Goal: Use online tool/utility: Utilize a website feature to perform a specific function

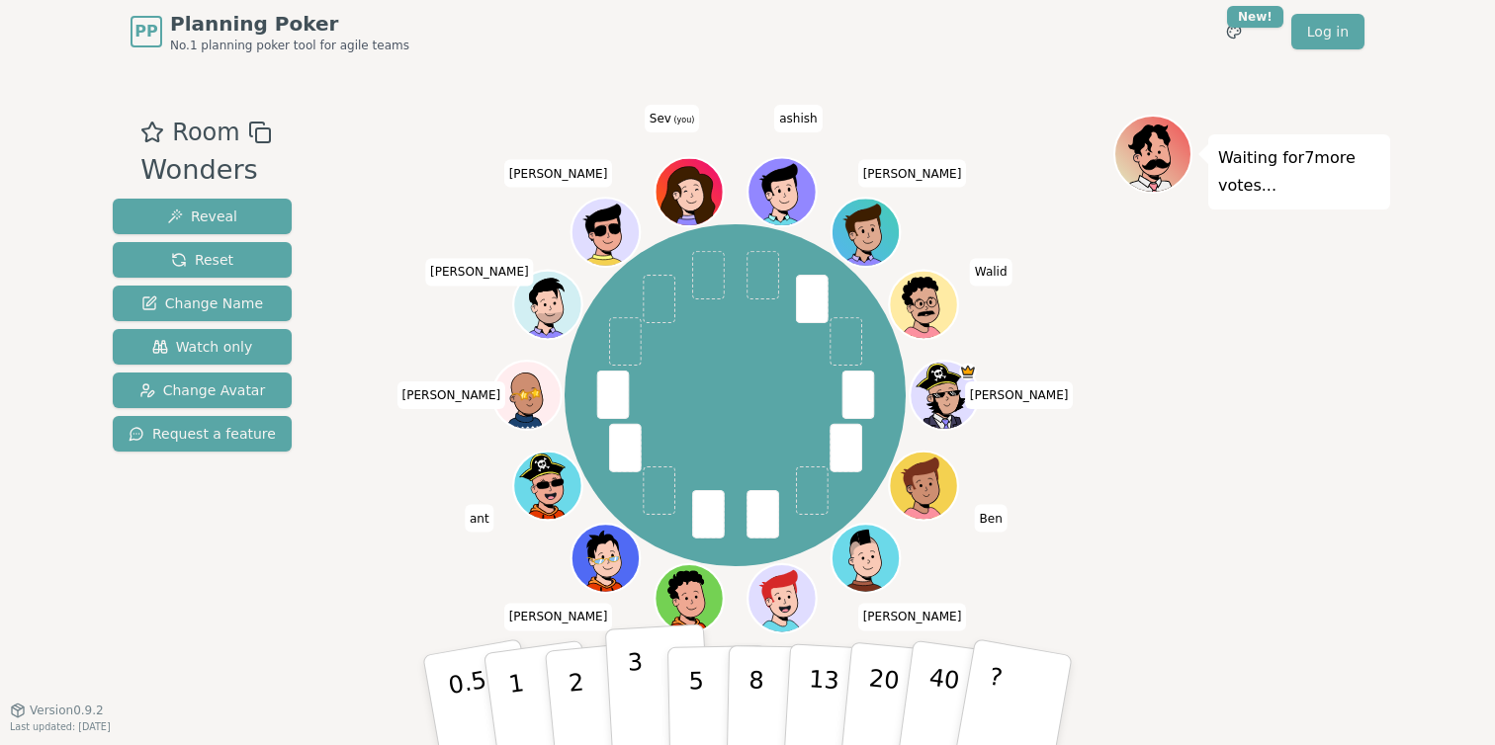
click at [653, 693] on button "3" at bounding box center [659, 701] width 108 height 154
click at [581, 696] on p "2" at bounding box center [578, 703] width 26 height 108
click at [644, 659] on button "3" at bounding box center [659, 701] width 108 height 154
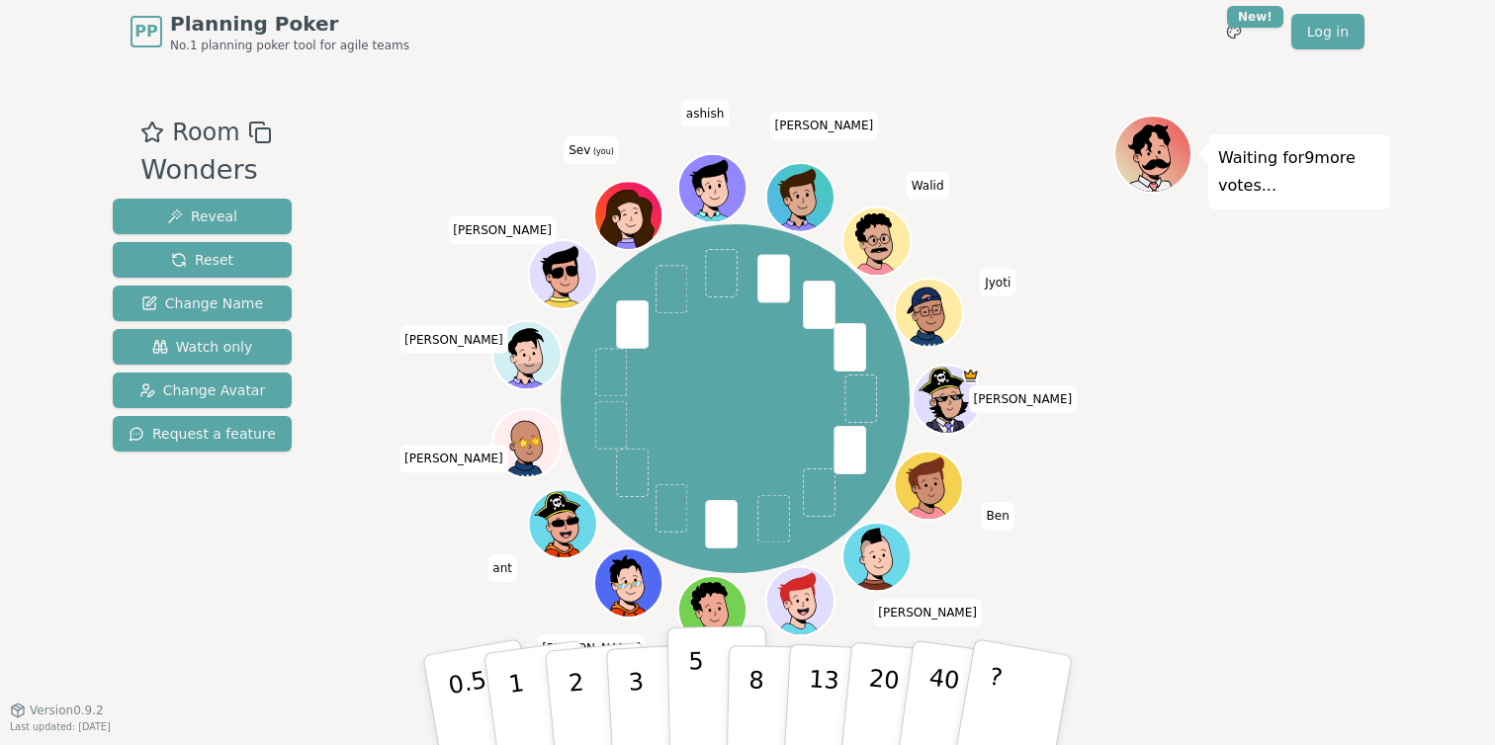
click at [692, 712] on p "5" at bounding box center [696, 700] width 17 height 107
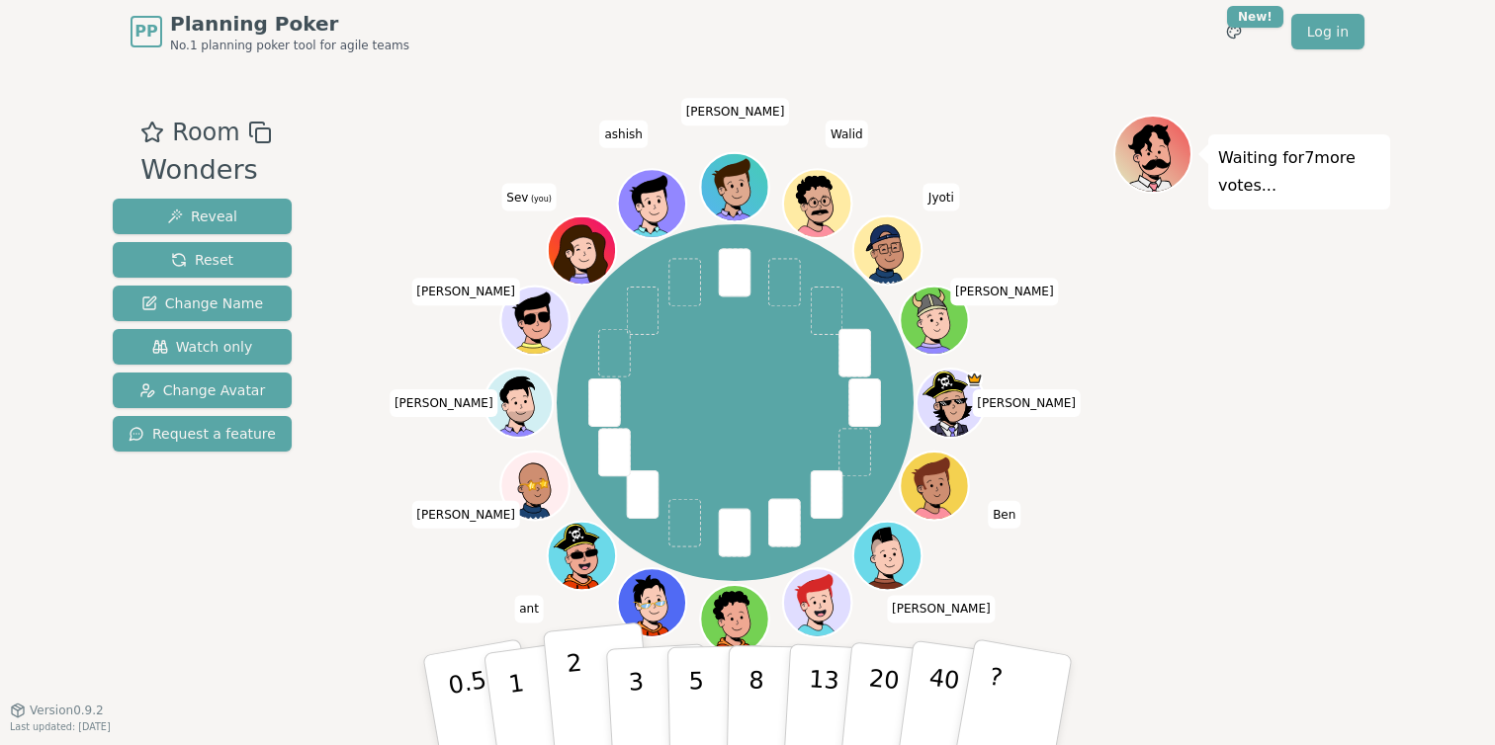
click at [581, 685] on p "2" at bounding box center [578, 703] width 26 height 108
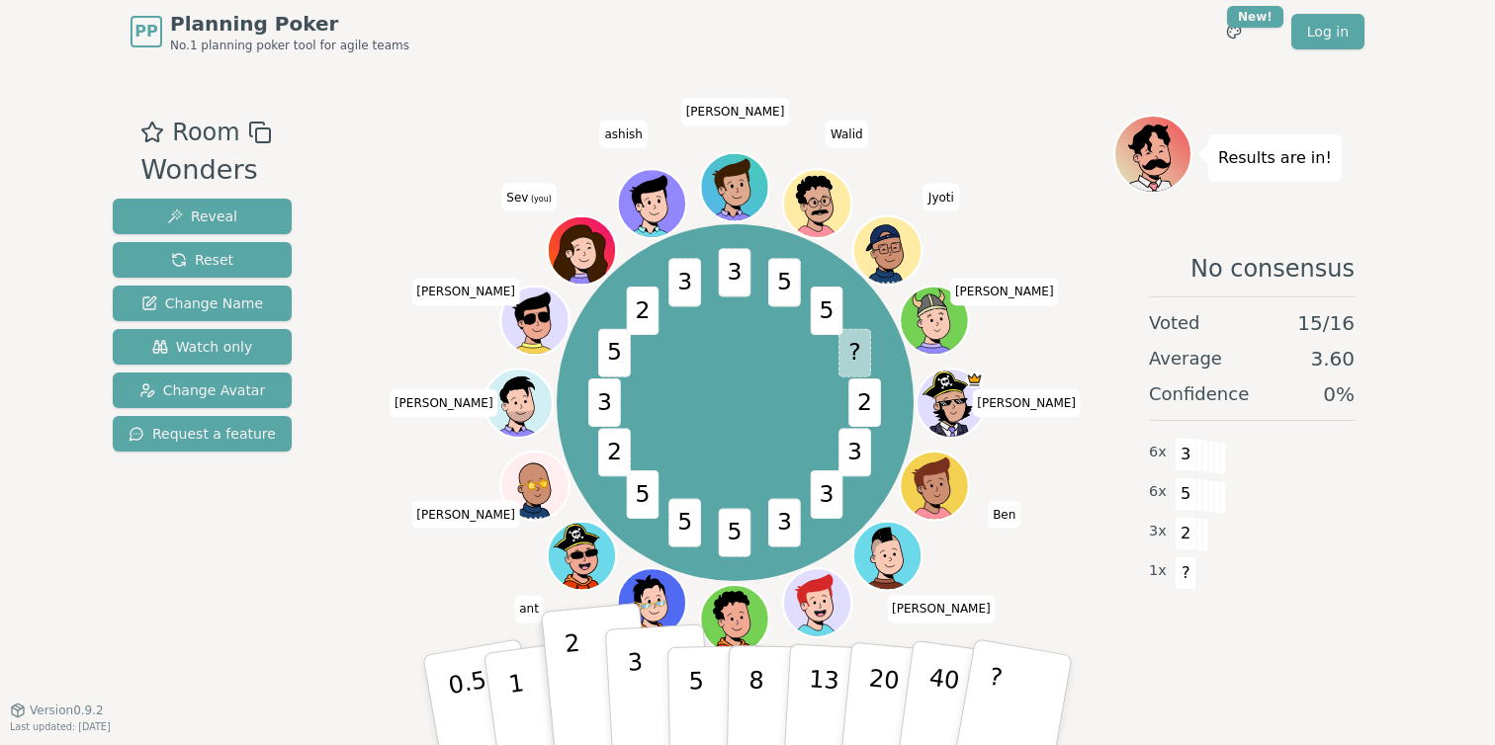
click at [639, 701] on p "3" at bounding box center [638, 702] width 22 height 108
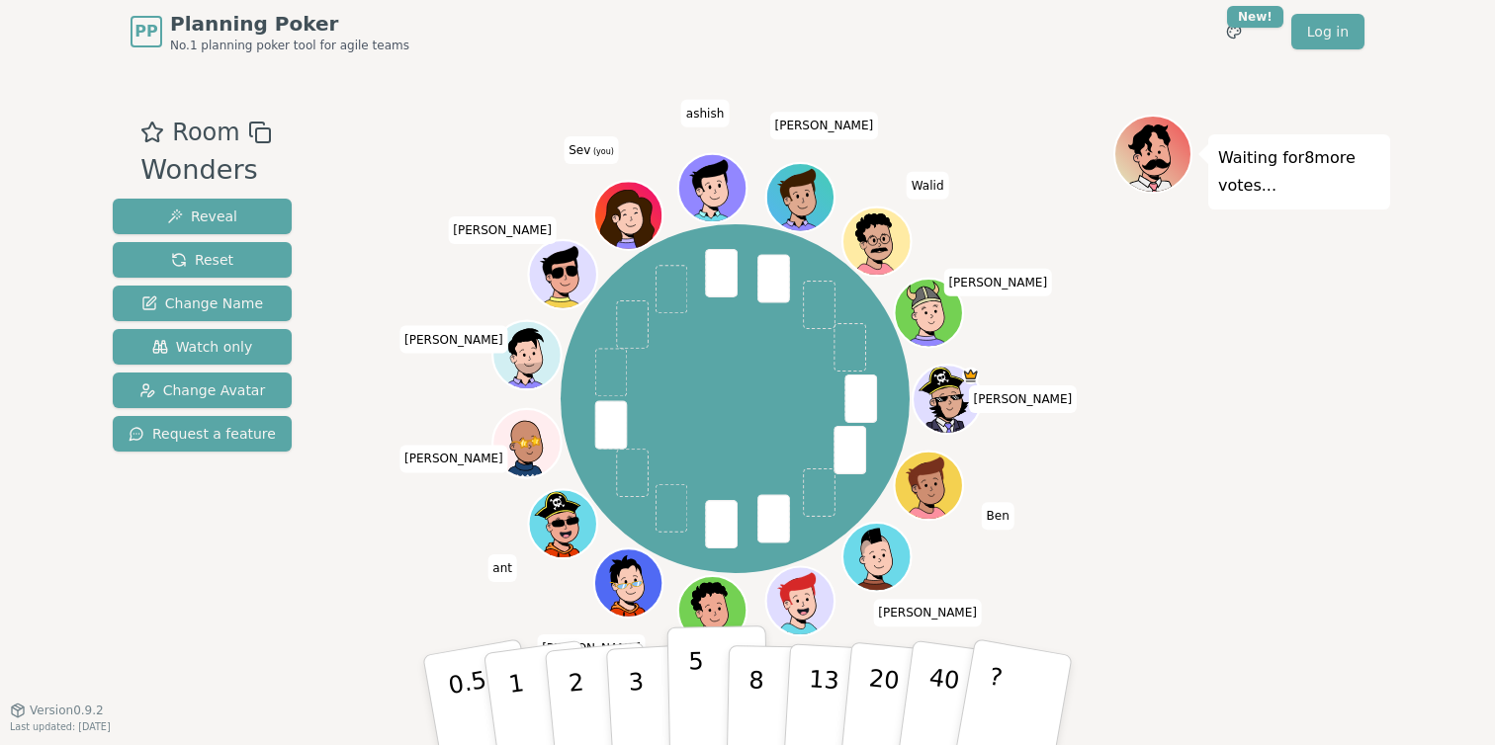
click at [710, 723] on button "5" at bounding box center [718, 701] width 102 height 150
